Goal: Transaction & Acquisition: Download file/media

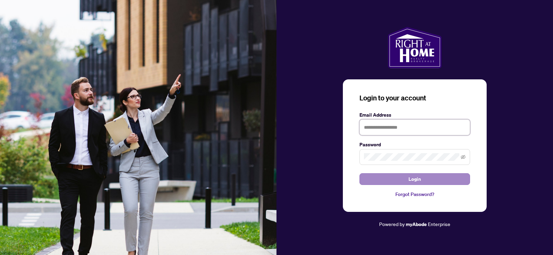
type input "**********"
click at [425, 177] on button "Login" at bounding box center [415, 180] width 111 height 12
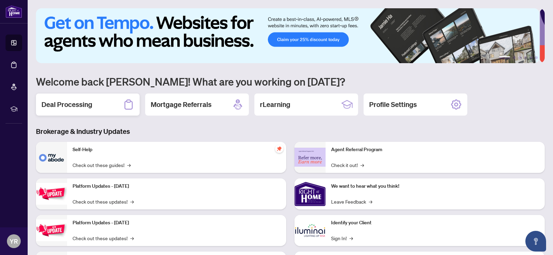
click at [74, 106] on h2 "Deal Processing" at bounding box center [66, 105] width 51 height 10
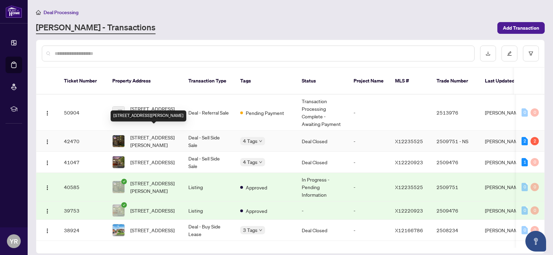
click at [158, 136] on span "[STREET_ADDRESS][PERSON_NAME]" at bounding box center [153, 141] width 47 height 15
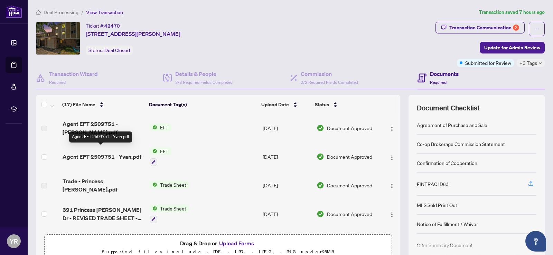
click at [103, 153] on span "Agent EFT 2509751 - Yvan.pdf" at bounding box center [102, 157] width 79 height 8
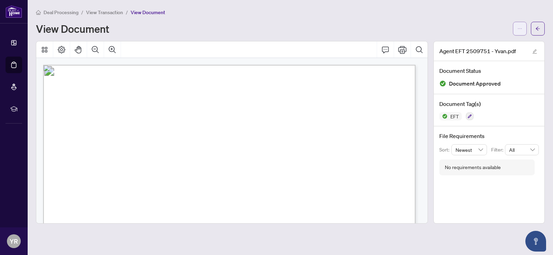
click at [519, 30] on icon "ellipsis" at bounding box center [519, 28] width 5 height 5
click at [478, 45] on span "Download" at bounding box center [495, 44] width 53 height 8
